Goal: Find specific page/section: Find specific page/section

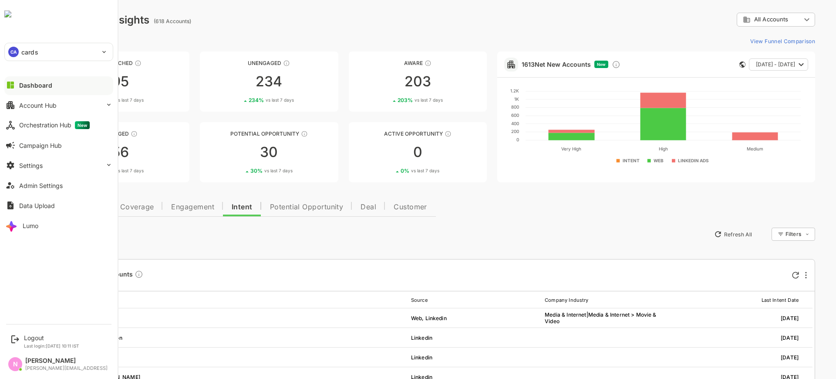
scroll to position [54, 0]
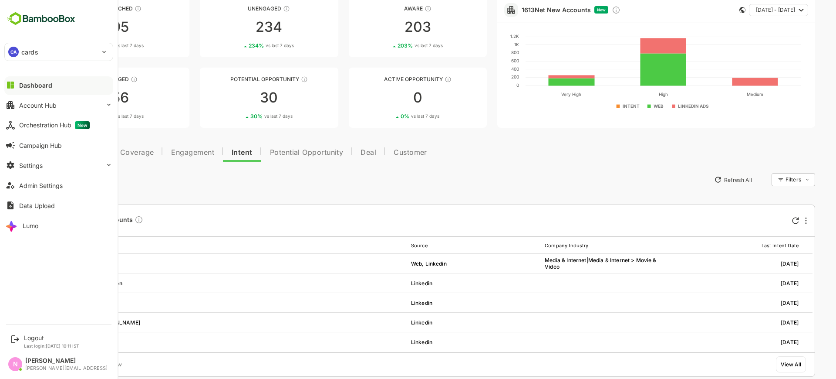
click at [77, 47] on div "CA cards" at bounding box center [54, 51] width 98 height 17
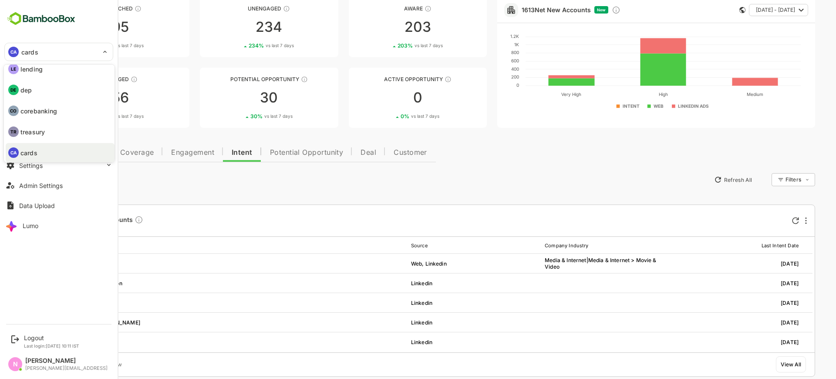
scroll to position [0, 0]
click at [67, 78] on li "LE lending" at bounding box center [60, 75] width 109 height 19
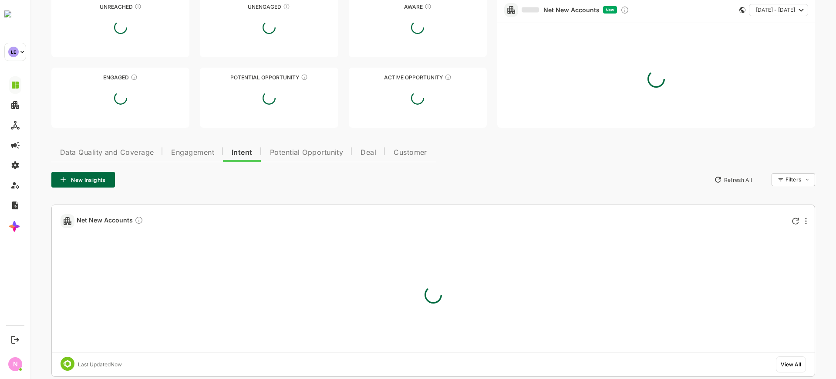
click at [67, 76] on li "LE lending" at bounding box center [59, 70] width 82 height 11
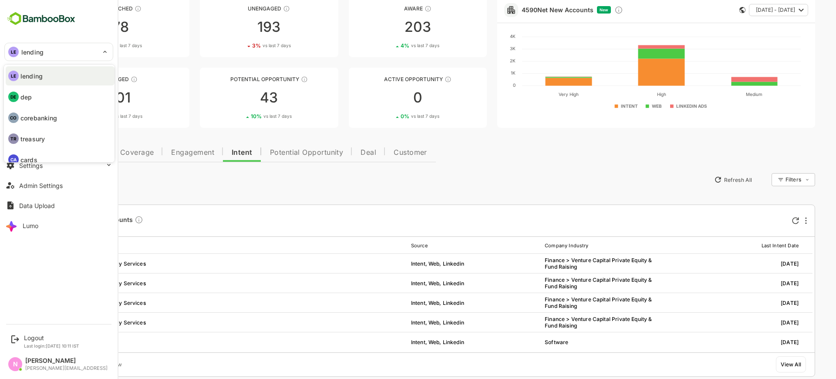
click at [173, 106] on div at bounding box center [418, 189] width 836 height 379
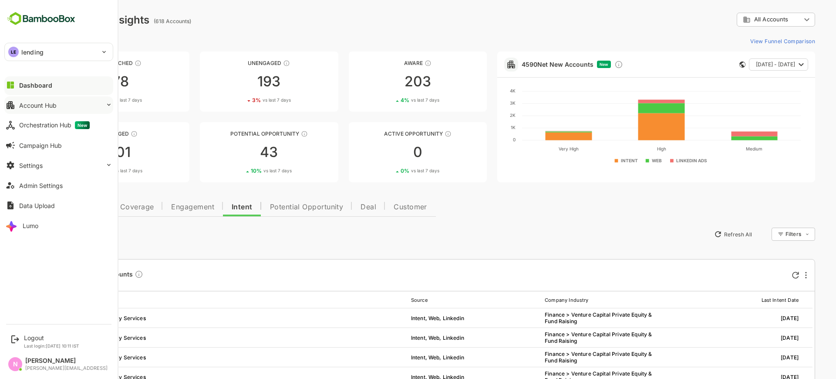
click at [107, 108] on div at bounding box center [108, 105] width 7 height 8
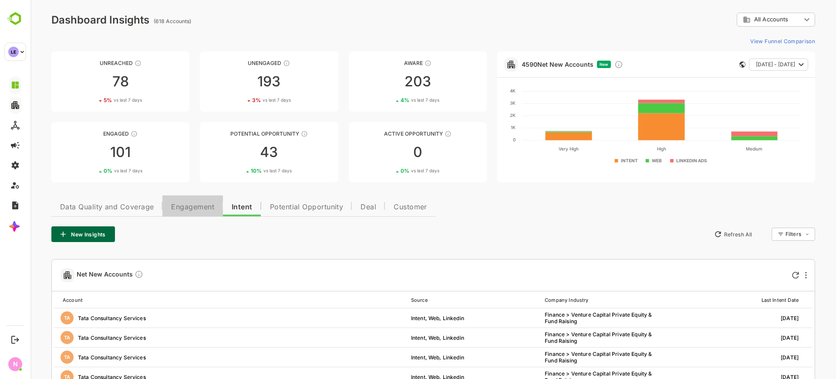
click at [198, 203] on span "Engagement" at bounding box center [192, 206] width 43 height 7
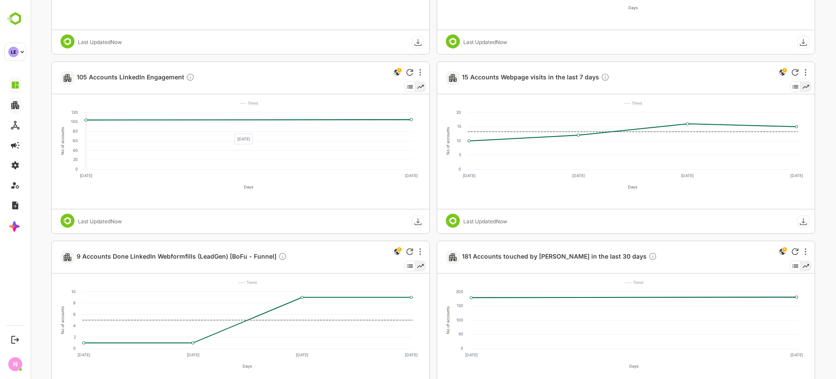
scroll to position [381, 0]
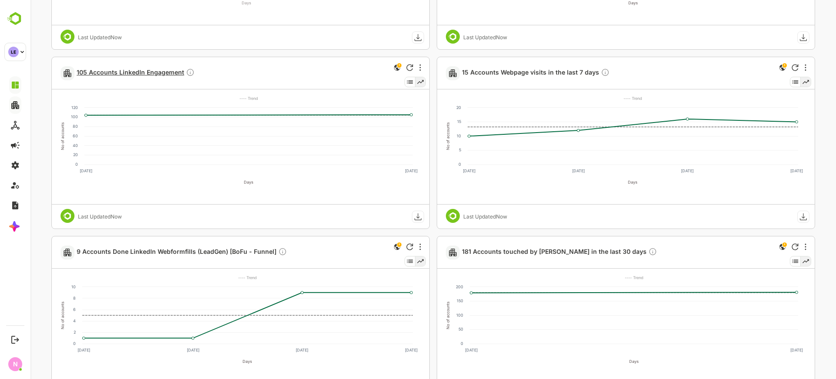
click at [156, 73] on span "105 Accounts LinkedIn Engagement" at bounding box center [136, 73] width 118 height 10
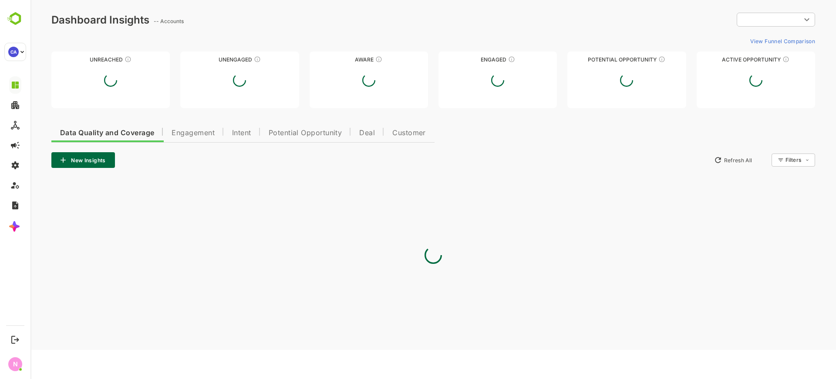
type input "**********"
